Goal: Use online tool/utility

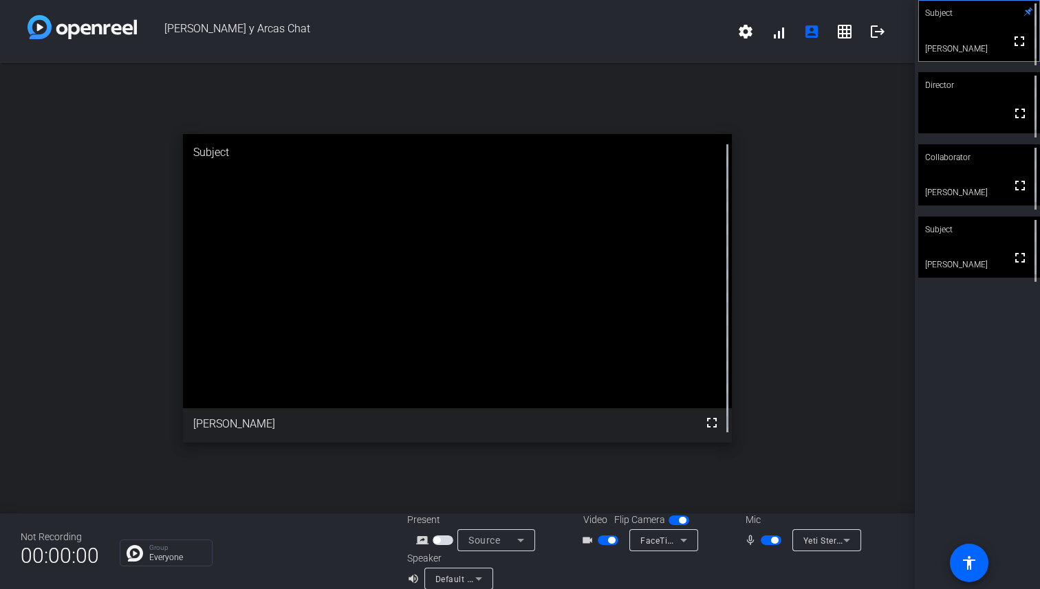
click at [609, 540] on span "button" at bounding box center [611, 540] width 7 height 7
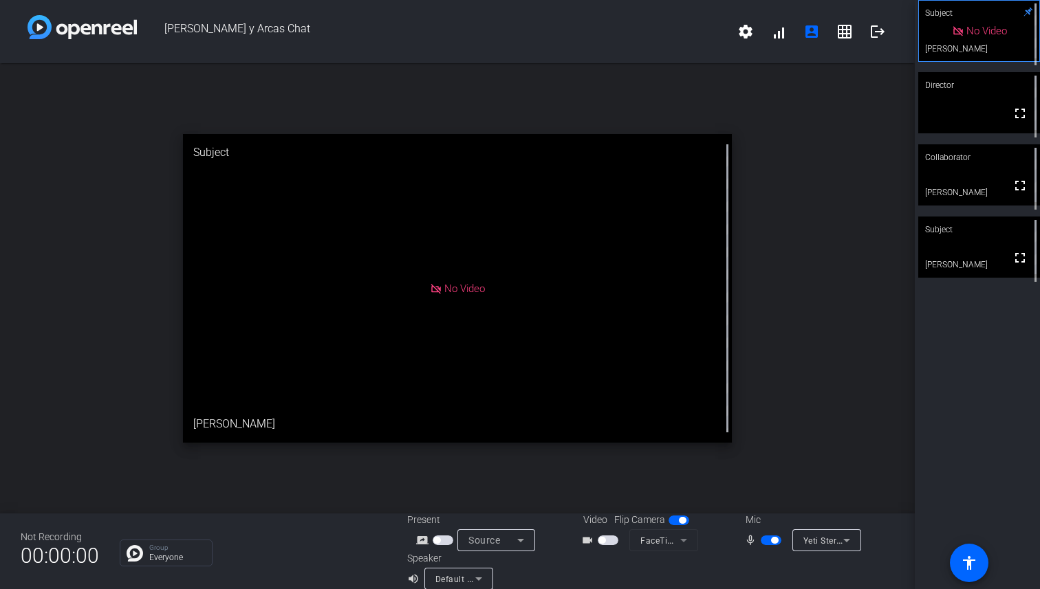
click at [767, 540] on span "button" at bounding box center [770, 541] width 21 height 10
click at [767, 540] on span "button" at bounding box center [764, 540] width 7 height 7
click at [767, 540] on span "button" at bounding box center [770, 541] width 21 height 10
click at [481, 580] on icon at bounding box center [478, 579] width 17 height 17
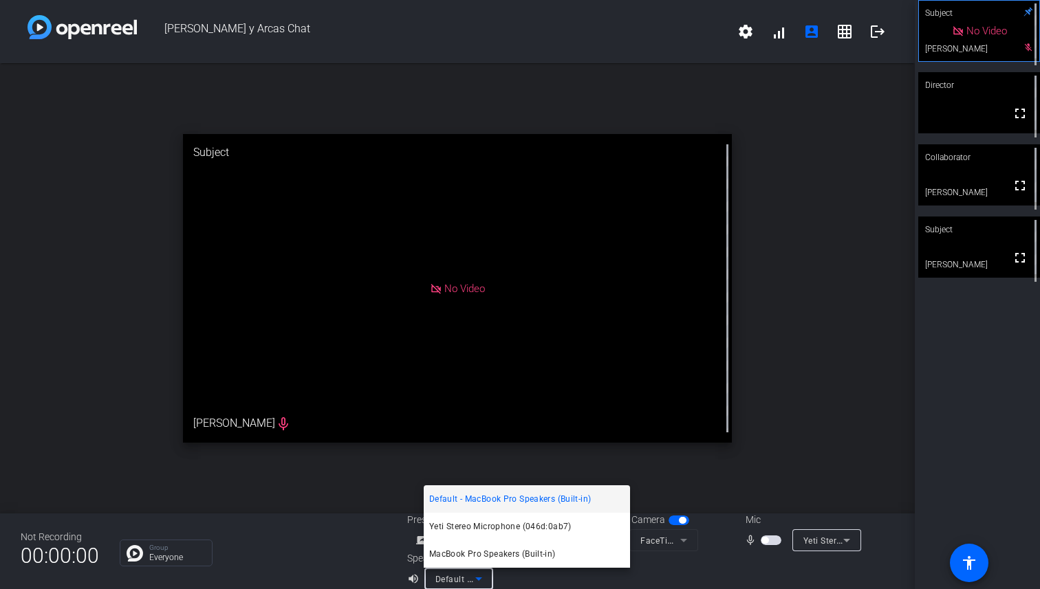
click at [527, 585] on div at bounding box center [520, 294] width 1040 height 589
